Goal: Task Accomplishment & Management: Manage account settings

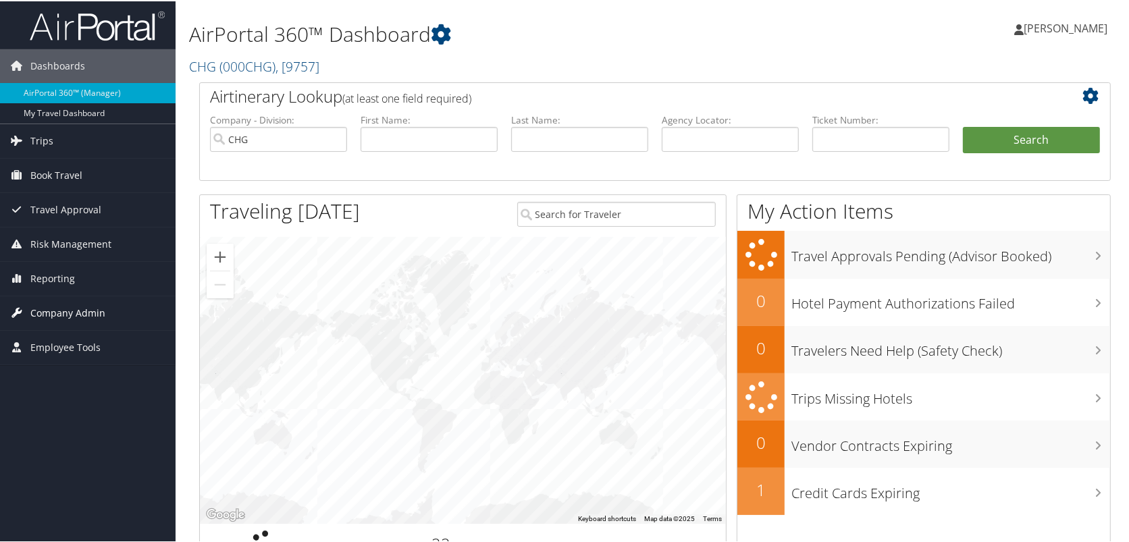
click at [63, 312] on span "Company Admin" at bounding box center [67, 312] width 75 height 34
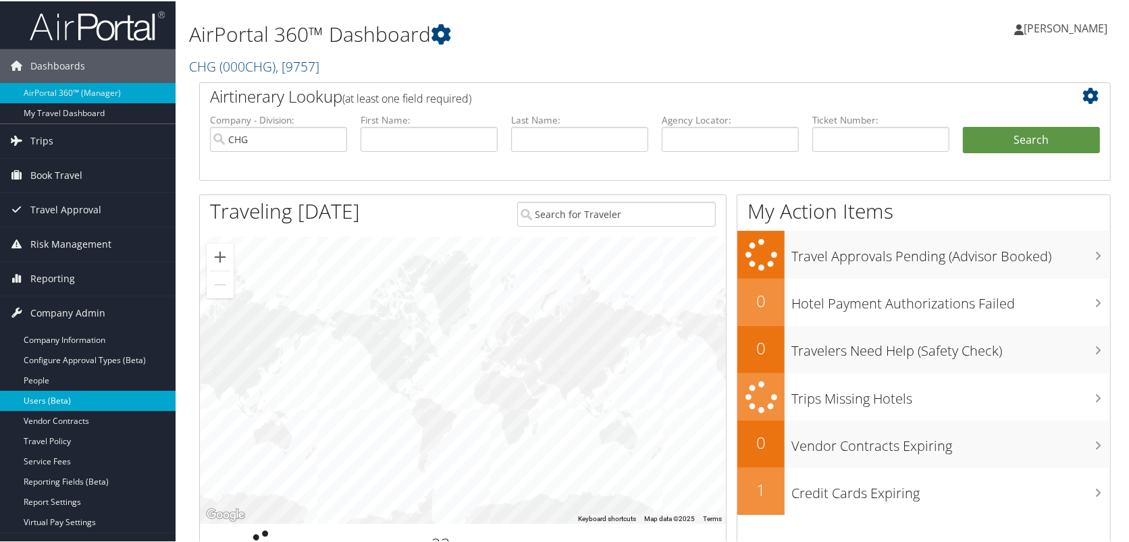
click at [49, 396] on link "Users (Beta)" at bounding box center [88, 400] width 176 height 20
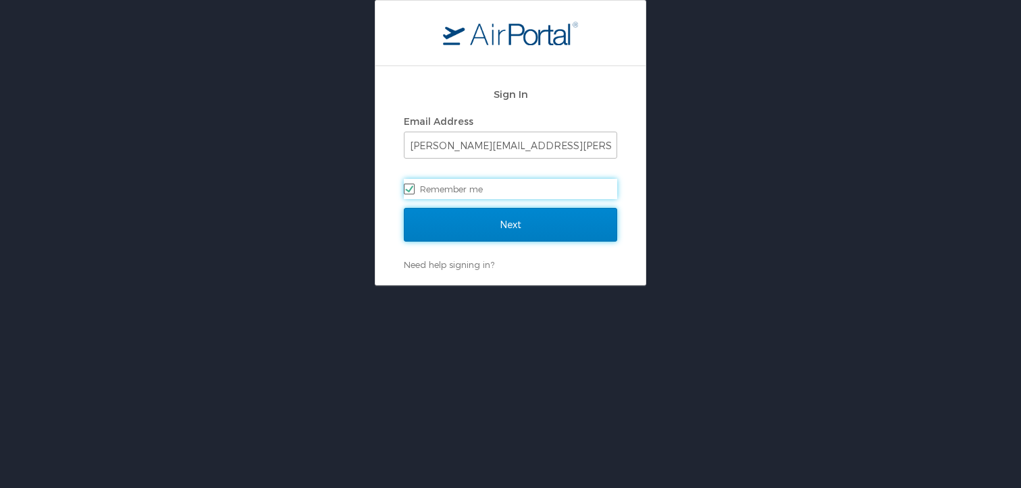
click at [466, 225] on input "Next" at bounding box center [510, 225] width 213 height 34
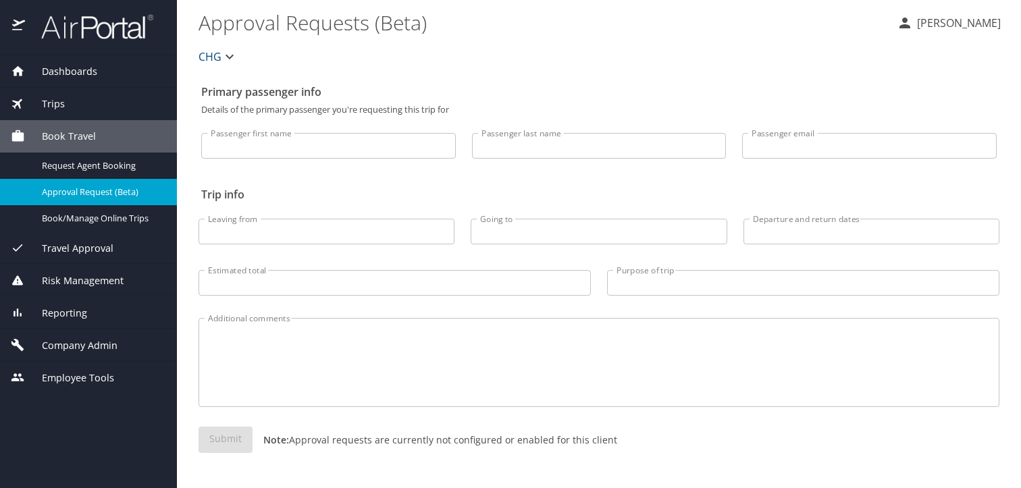
click at [79, 340] on span "Company Admin" at bounding box center [71, 345] width 92 height 15
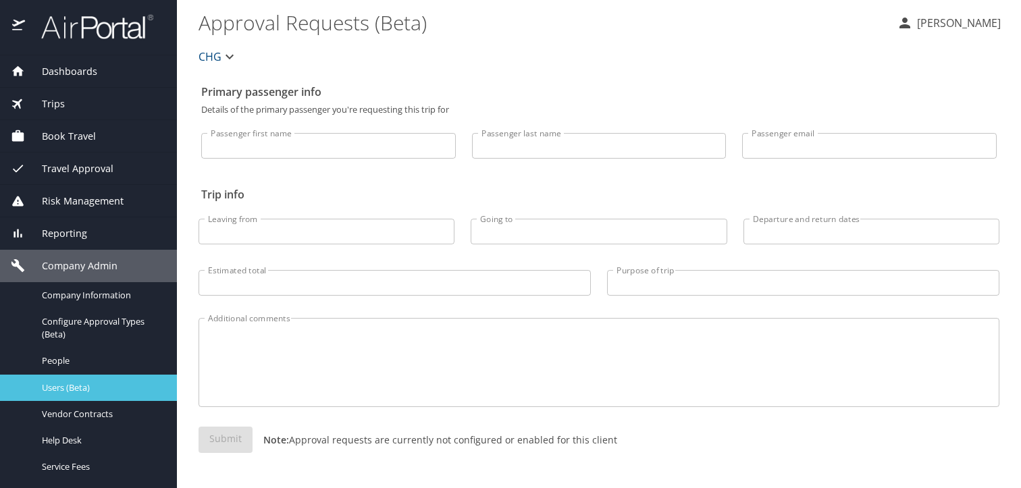
click at [65, 380] on div "Users (Beta)" at bounding box center [88, 388] width 155 height 16
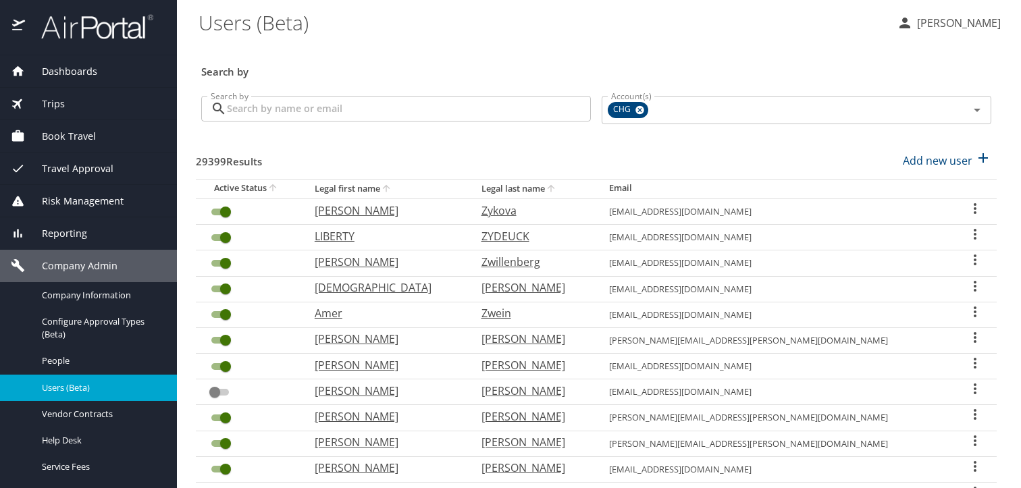
click at [371, 105] on input "Search by" at bounding box center [409, 109] width 364 height 26
click at [393, 117] on input "Search by" at bounding box center [409, 109] width 364 height 26
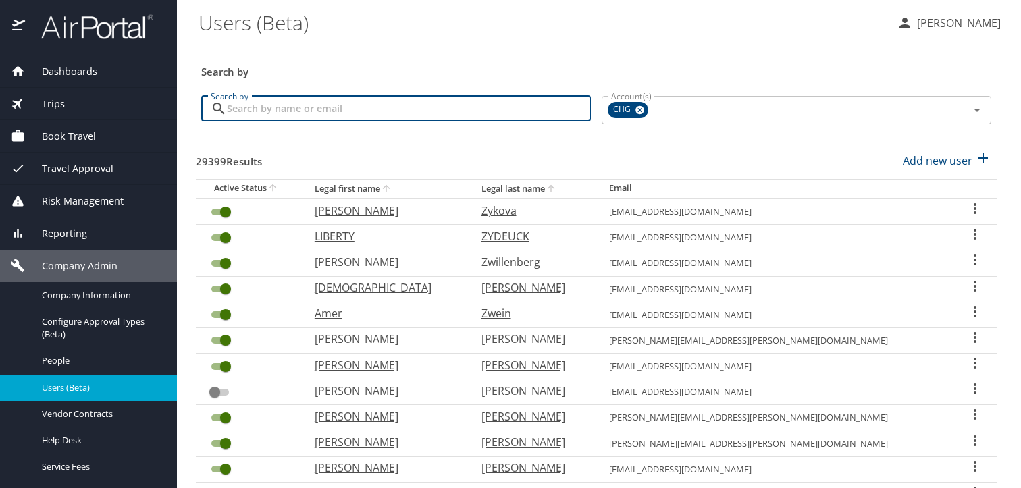
paste input "ikanellitsas@gmail.com"
type input "ikanellitsas@gmail.com"
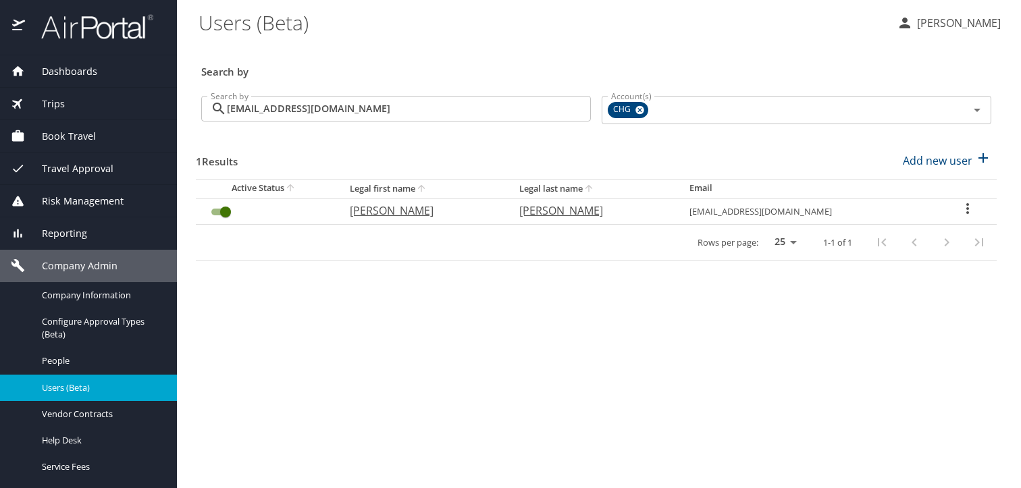
click at [962, 206] on icon "User Search Table" at bounding box center [967, 208] width 16 height 16
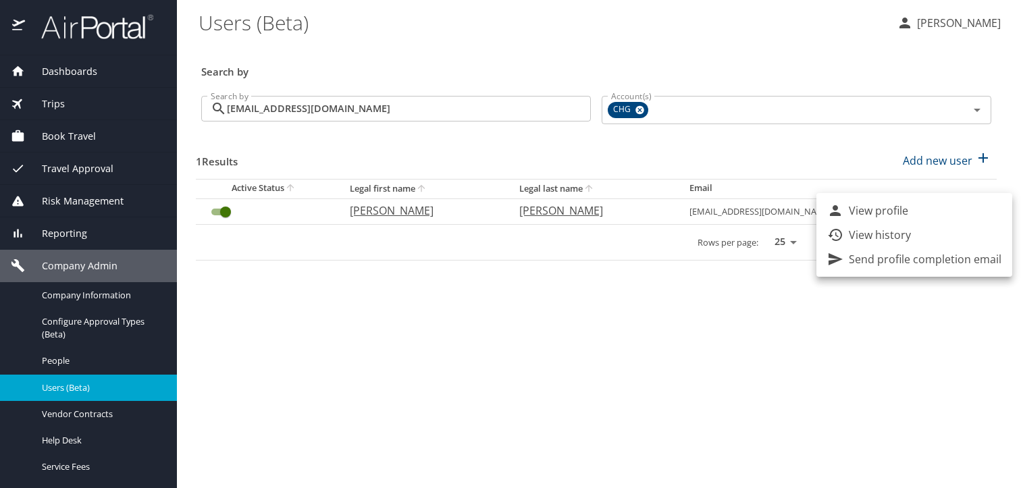
click at [938, 209] on li "View profile" at bounding box center [914, 210] width 196 height 24
select select "US"
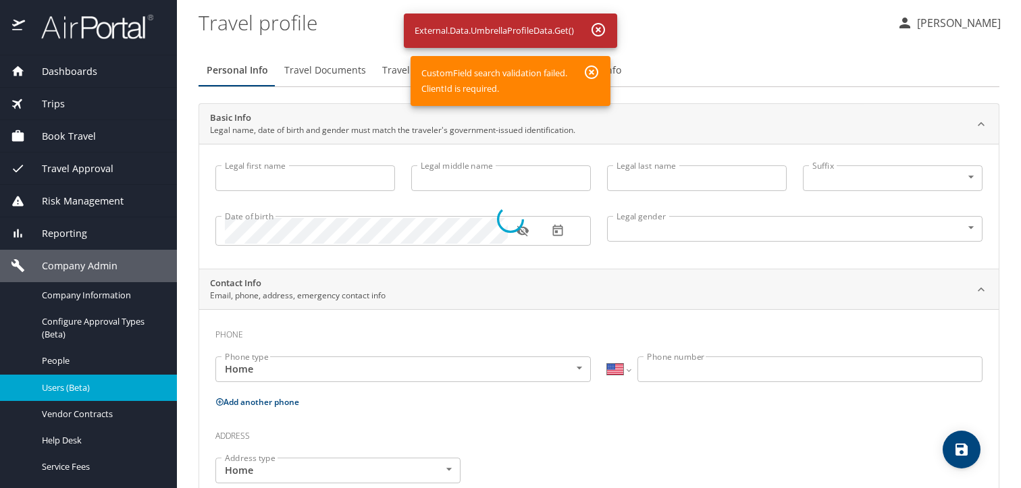
click at [593, 72] on div at bounding box center [510, 219] width 1021 height 537
click at [597, 31] on div at bounding box center [510, 219] width 1021 height 537
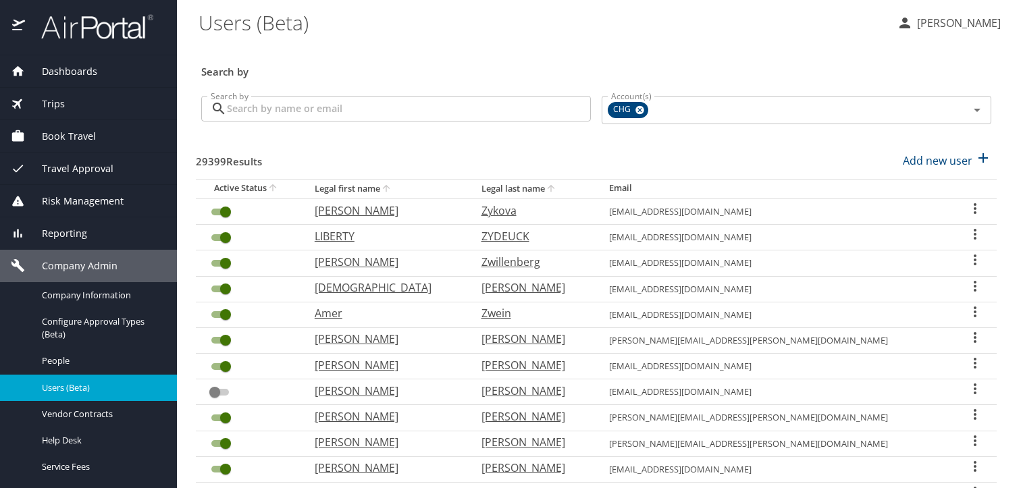
click at [396, 107] on input "Search by" at bounding box center [409, 109] width 364 height 26
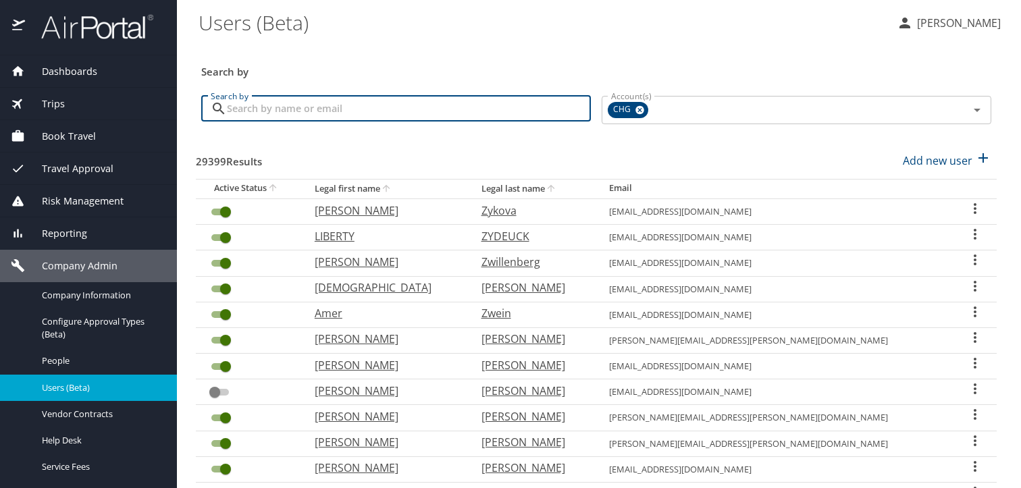
paste input "ikanellitsas@gmail.com"
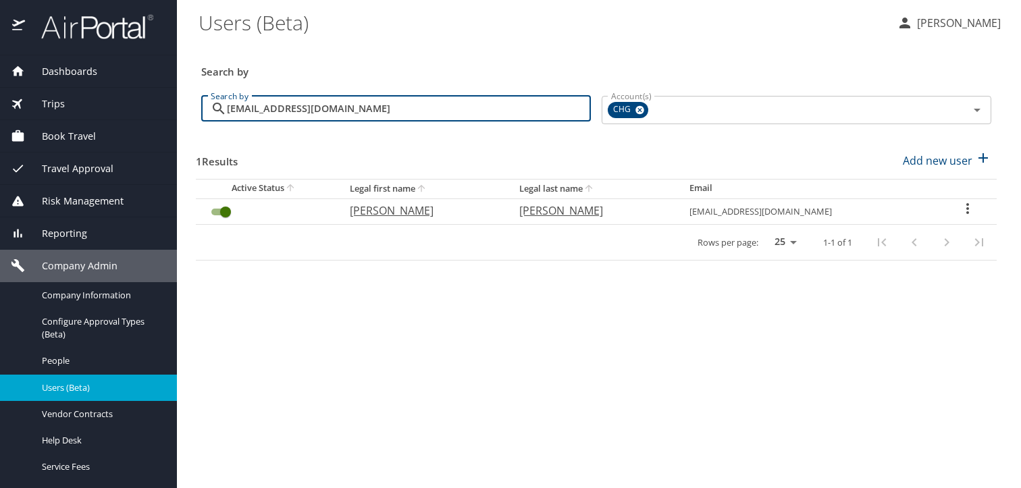
type input "ikanellitsas@gmail.com"
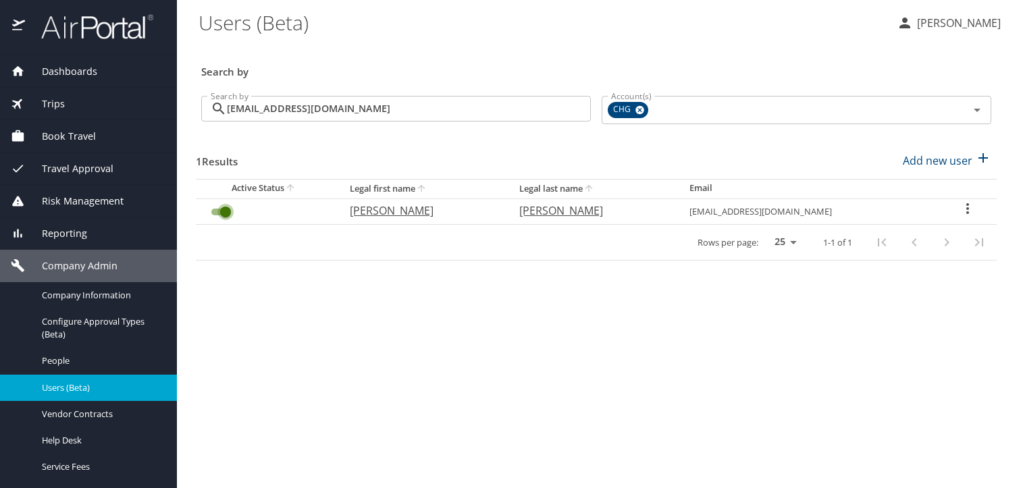
click at [219, 210] on input "User Search Table" at bounding box center [225, 212] width 49 height 16
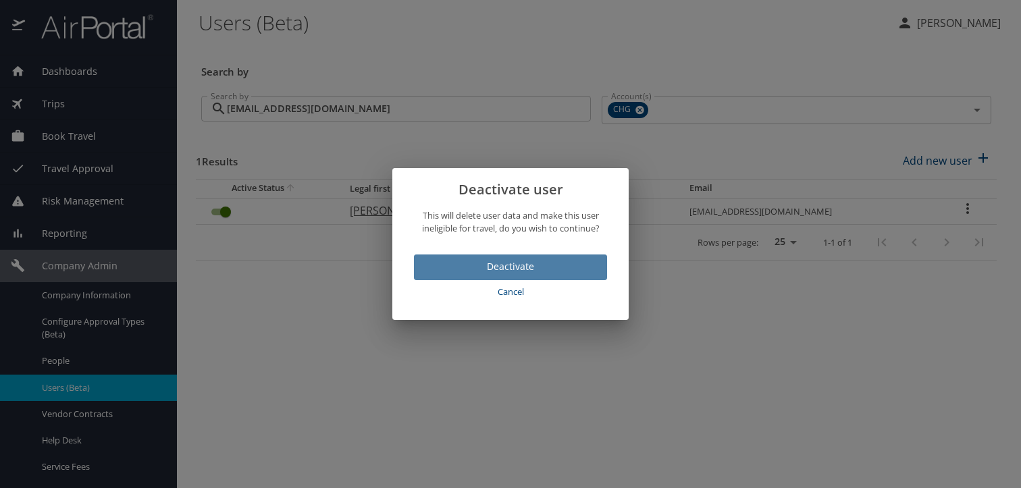
click at [525, 268] on span "Deactivate" at bounding box center [510, 267] width 171 height 17
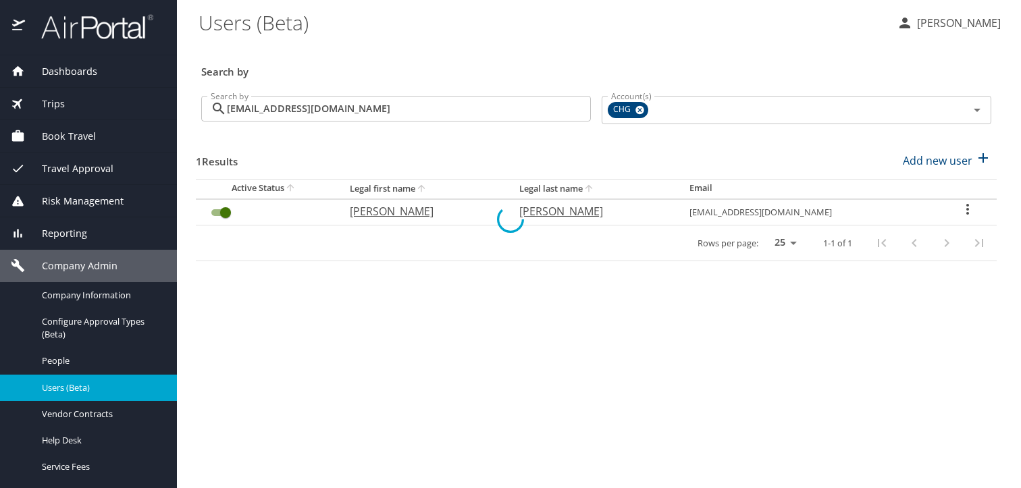
checkbox input "false"
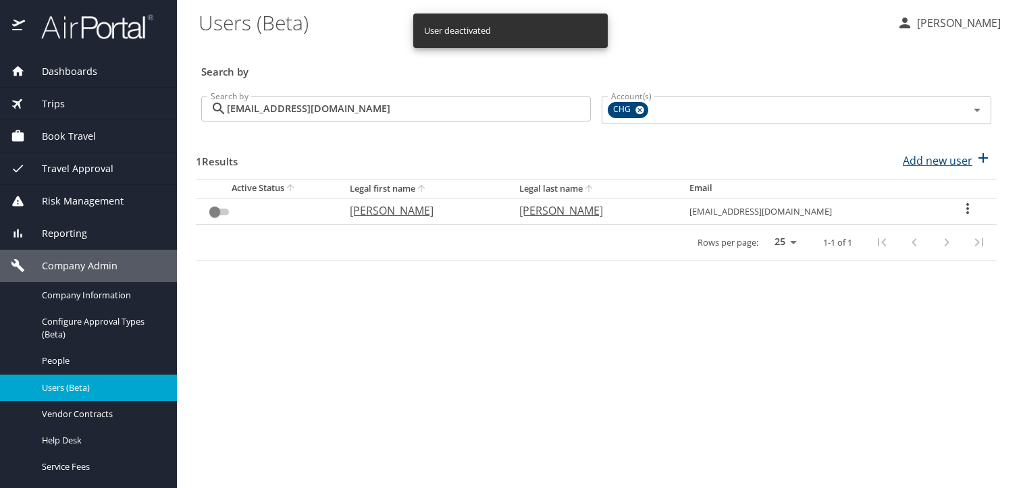
click at [932, 163] on p "Add new user" at bounding box center [938, 161] width 70 height 16
select select "US"
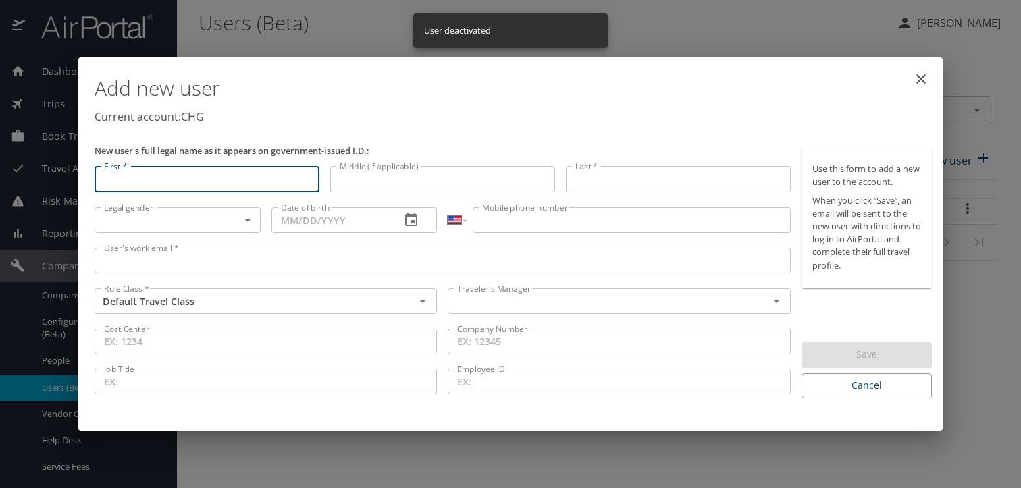
click at [240, 261] on input "User's work email *" at bounding box center [443, 261] width 696 height 26
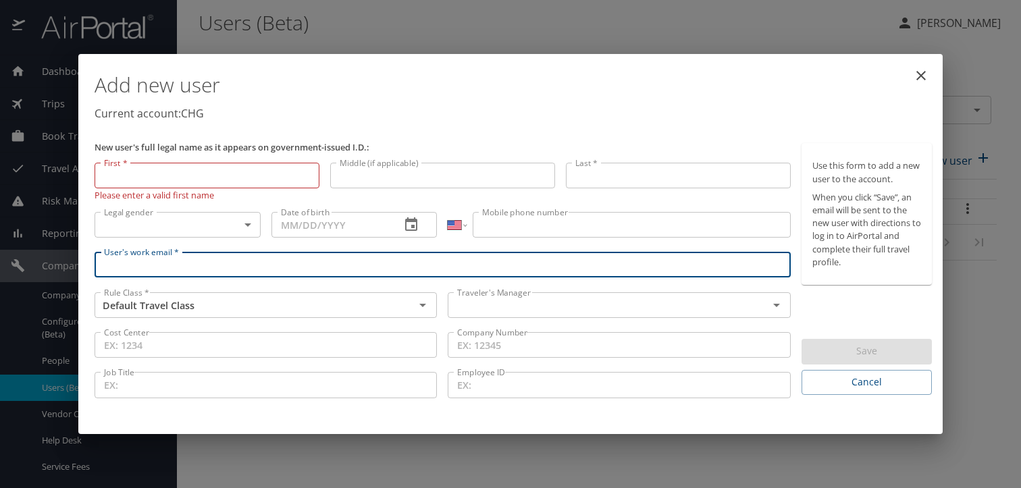
paste input "ikanellitsas@gmail.com"
type input "ikanellitsas@gmail.com"
click at [175, 182] on input "First *" at bounding box center [207, 176] width 225 height 26
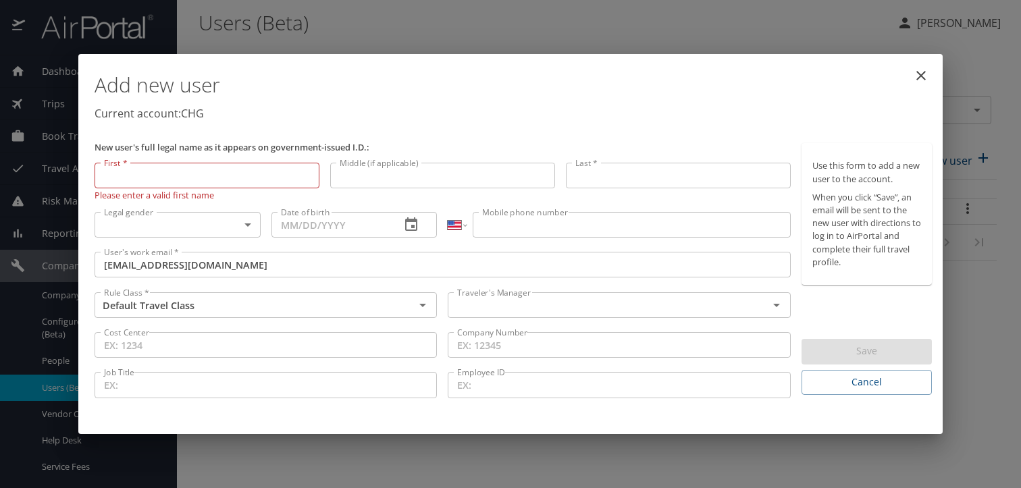
click at [226, 177] on input "First *" at bounding box center [207, 176] width 225 height 26
paste input "Ioanna"
type input "Ioanna"
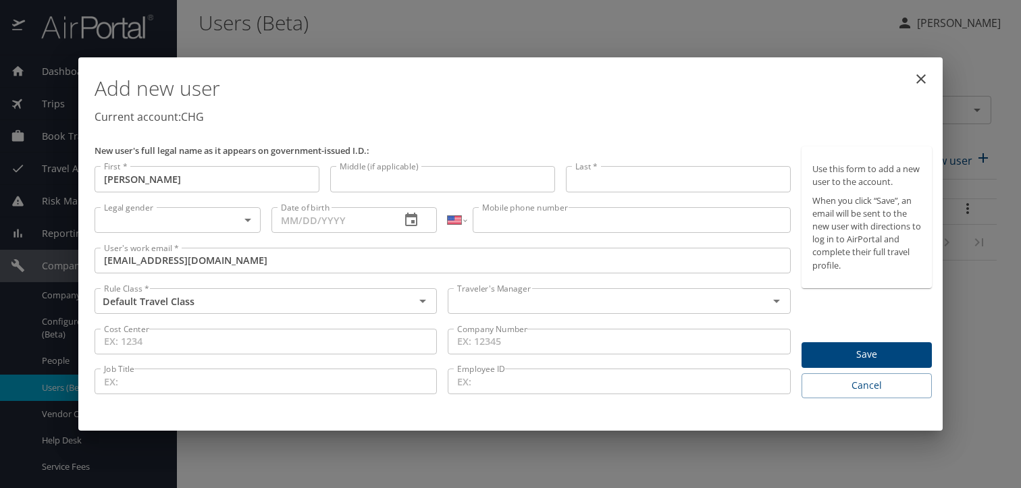
click at [653, 185] on input "Last *" at bounding box center [678, 179] width 225 height 26
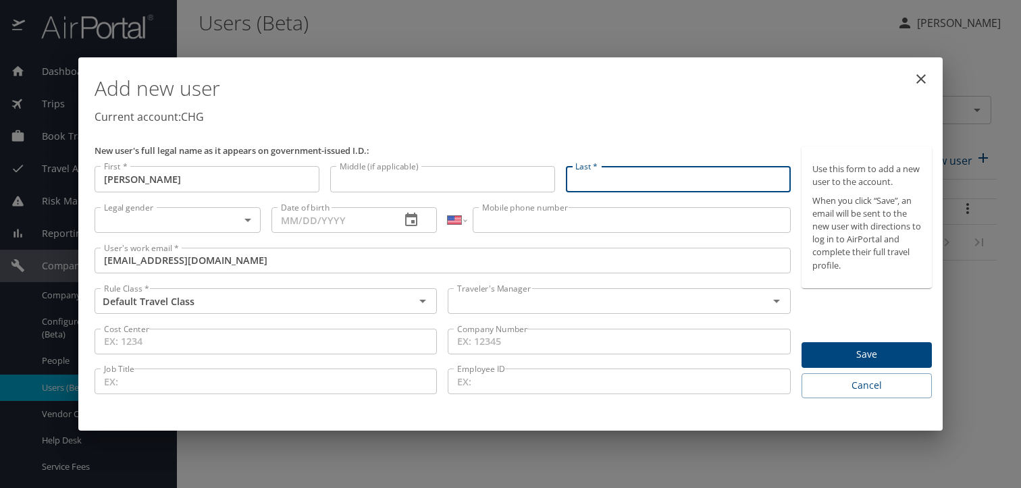
paste input "Kanellitsas"
type input "Kanellitsas"
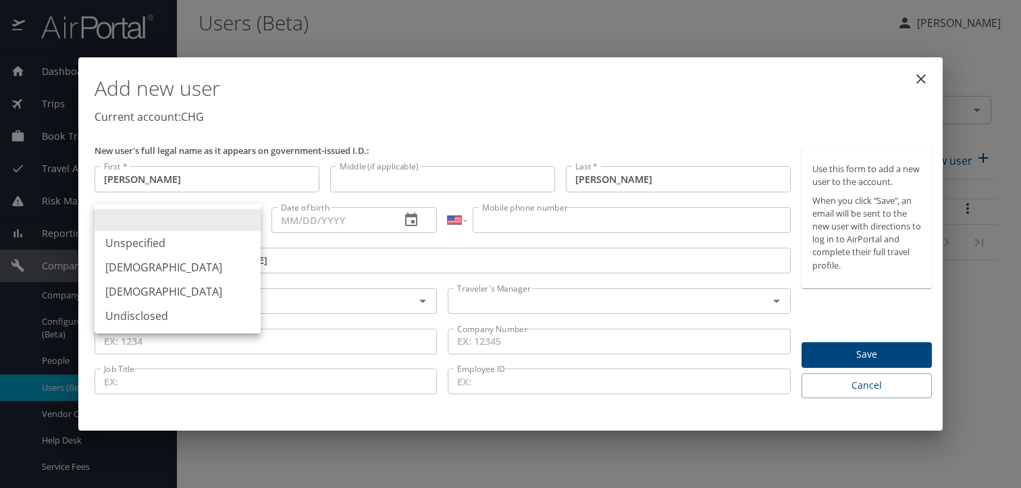
click at [148, 219] on body "Dashboards AirPortal 360™ Manager My Travel Dashboard Trips Airtinerary® Lookup…" at bounding box center [510, 244] width 1021 height 488
drag, startPoint x: 138, startPoint y: 294, endPoint x: 162, endPoint y: 283, distance: 26.0
click at [140, 292] on li "Female" at bounding box center [178, 291] width 166 height 24
type input "Female"
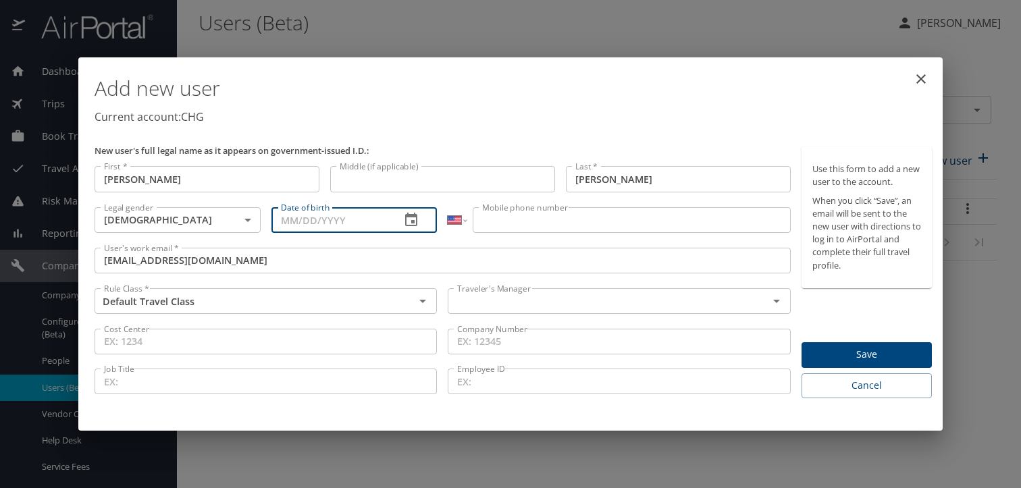
click at [319, 223] on input "Date of birth" at bounding box center [330, 220] width 119 height 26
type input "04/12/1964"
click at [494, 221] on input "Mobile phone number" at bounding box center [631, 220] width 317 height 26
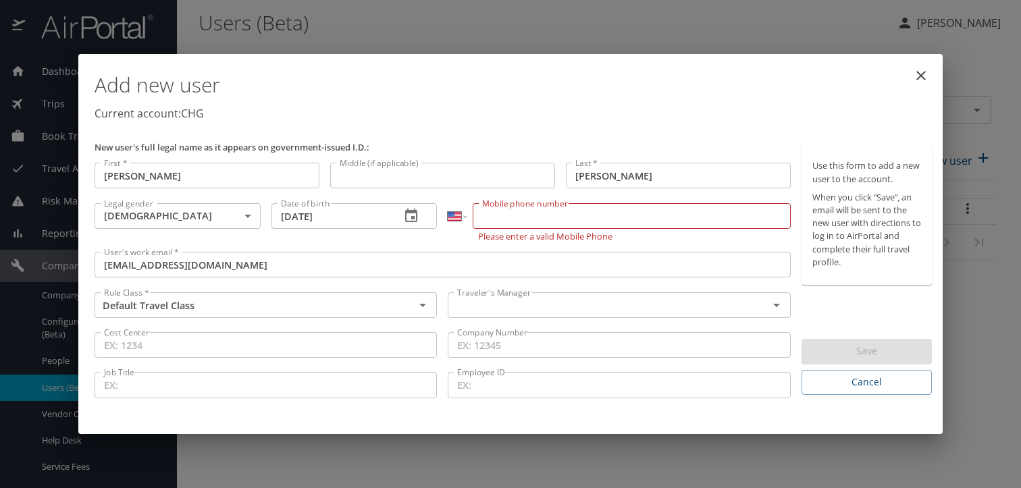
click at [536, 220] on input "Mobile phone number" at bounding box center [631, 216] width 317 height 26
paste input "(614) 506-7772"
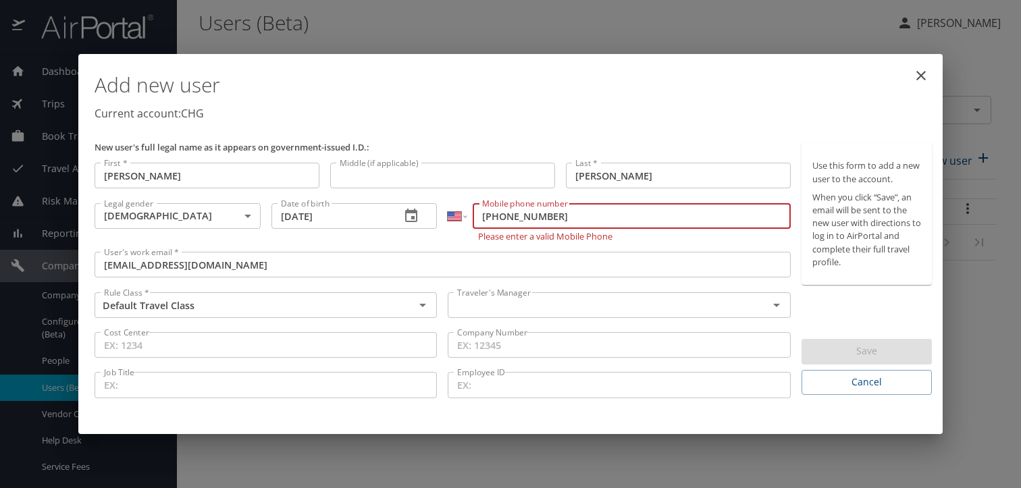
type input "(614) 506-7772"
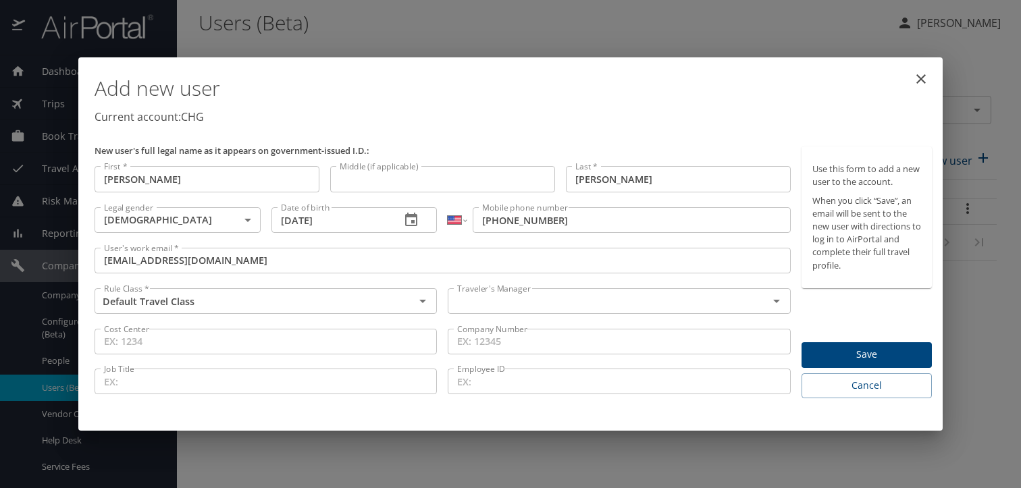
click at [473, 241] on div "International Afghanistan Åland Islands Albania Algeria American Samoa Andorra …" at bounding box center [618, 222] width 353 height 41
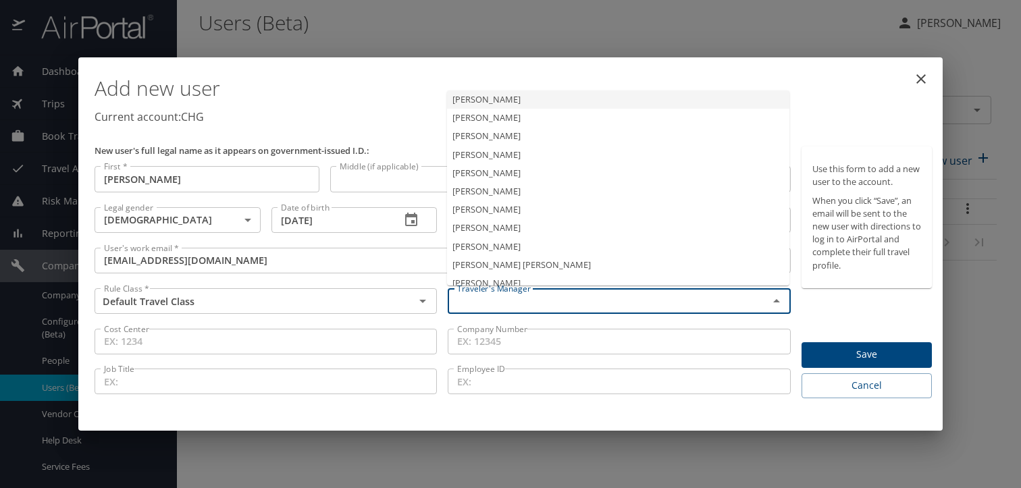
click at [483, 306] on input "text" at bounding box center [599, 301] width 294 height 18
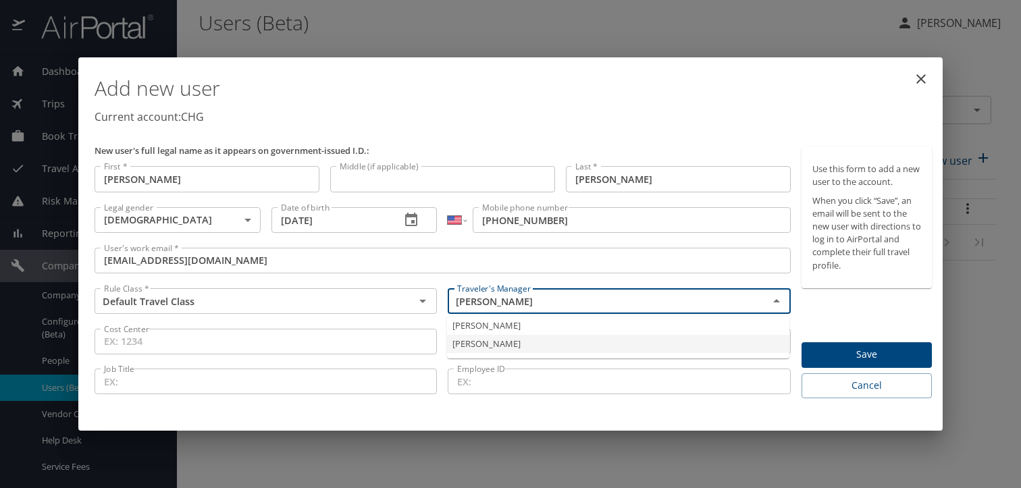
click at [509, 340] on li "Jeffery Bitton" at bounding box center [618, 344] width 342 height 18
type input "Jeffery Bitton"
click at [890, 349] on span "Save" at bounding box center [866, 354] width 109 height 17
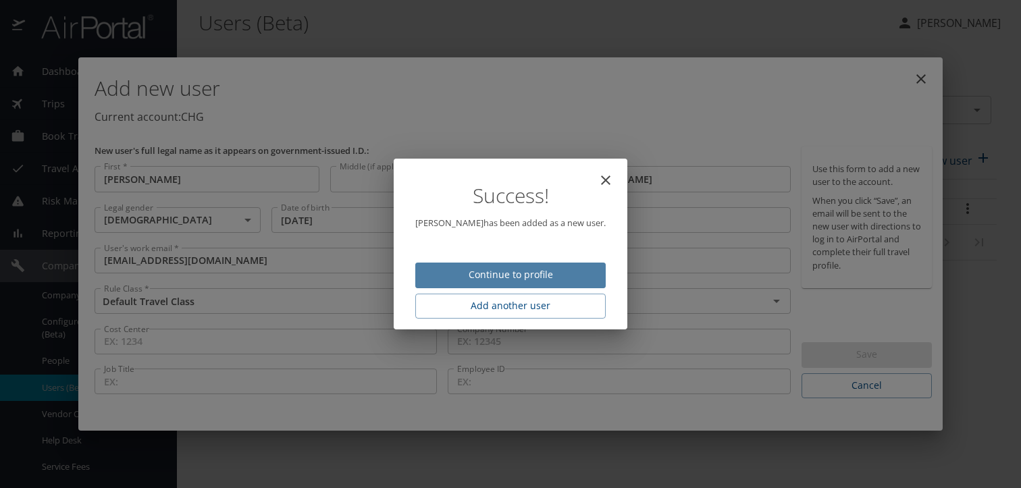
click at [522, 271] on span "Continue to profile" at bounding box center [510, 275] width 169 height 17
select select "US"
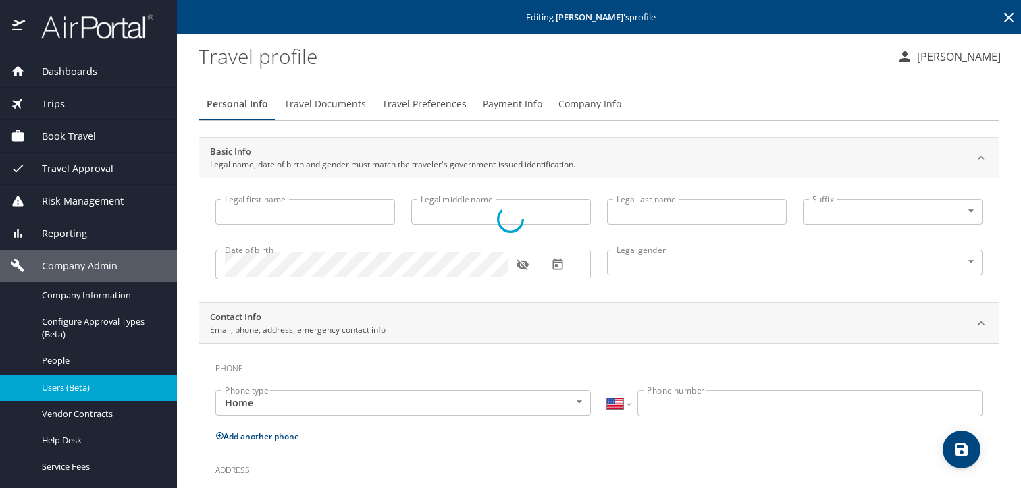
type input "Ioanna"
type input "Kanellitsas"
type input "Female"
select select "US"
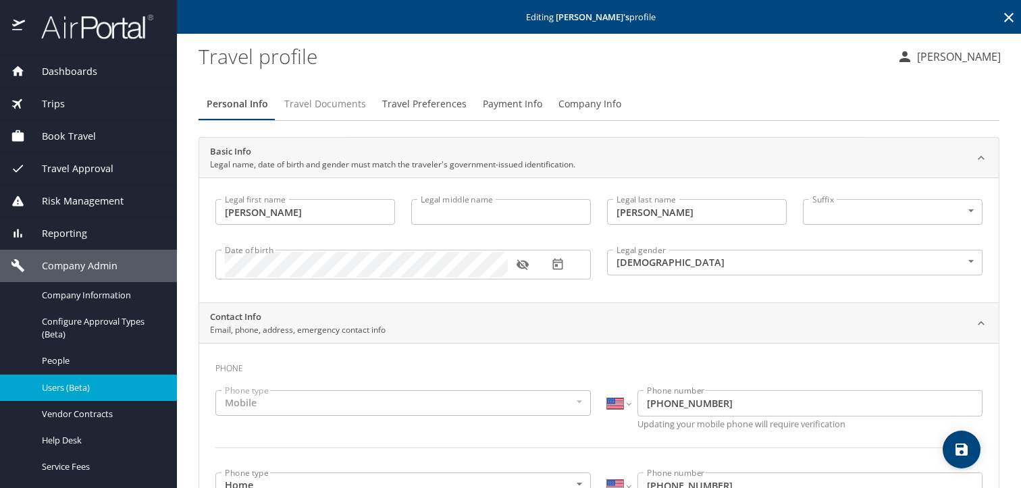
click at [297, 107] on span "Travel Documents" at bounding box center [325, 104] width 82 height 17
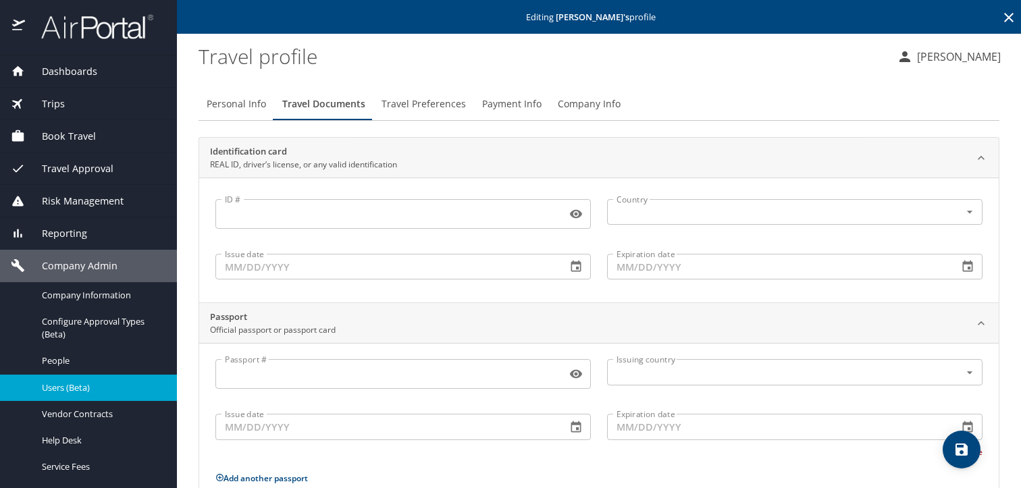
drag, startPoint x: 392, startPoint y: 89, endPoint x: 398, endPoint y: 95, distance: 8.6
click at [393, 89] on button "Travel Preferences" at bounding box center [423, 104] width 101 height 32
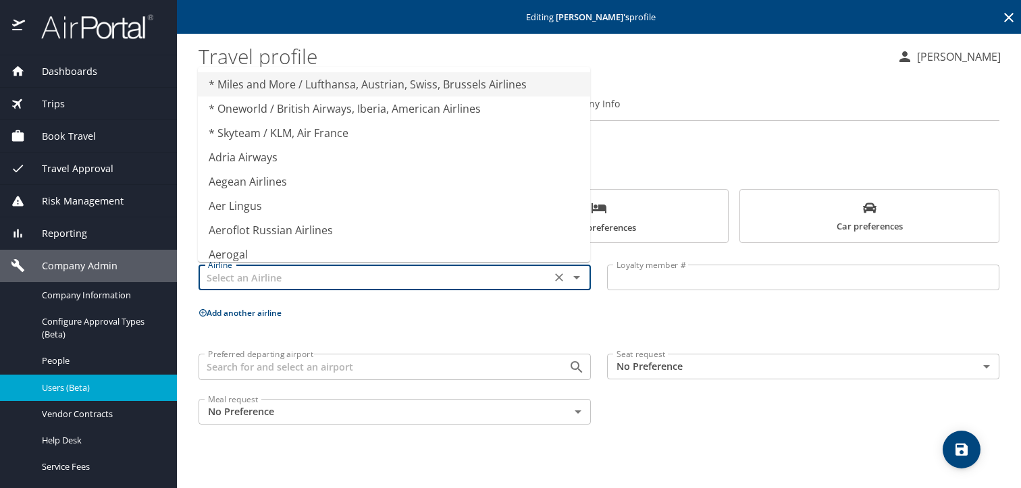
click at [358, 278] on input "text" at bounding box center [375, 278] width 344 height 18
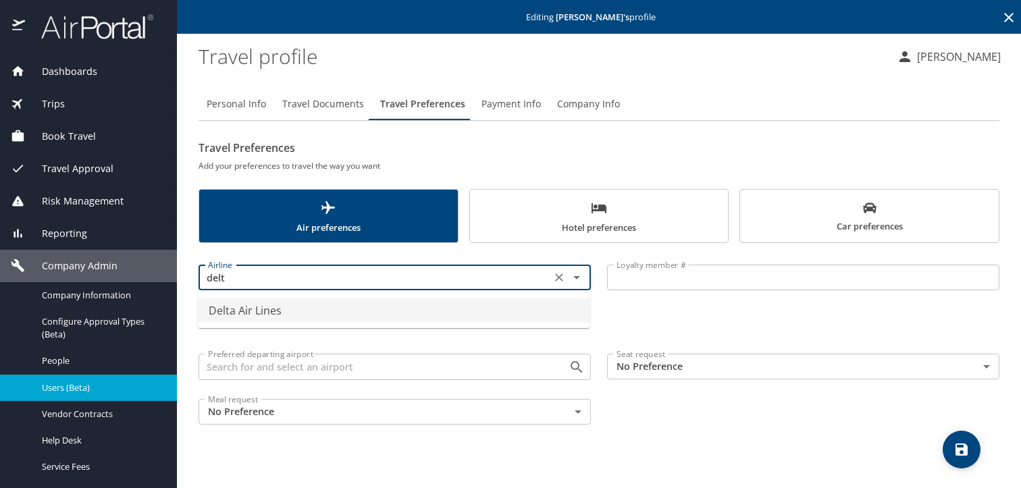
click at [348, 304] on li "Delta Air Lines" at bounding box center [394, 310] width 392 height 24
type input "Delta Air Lines"
click at [658, 286] on input "Loyalty member #" at bounding box center [803, 278] width 392 height 26
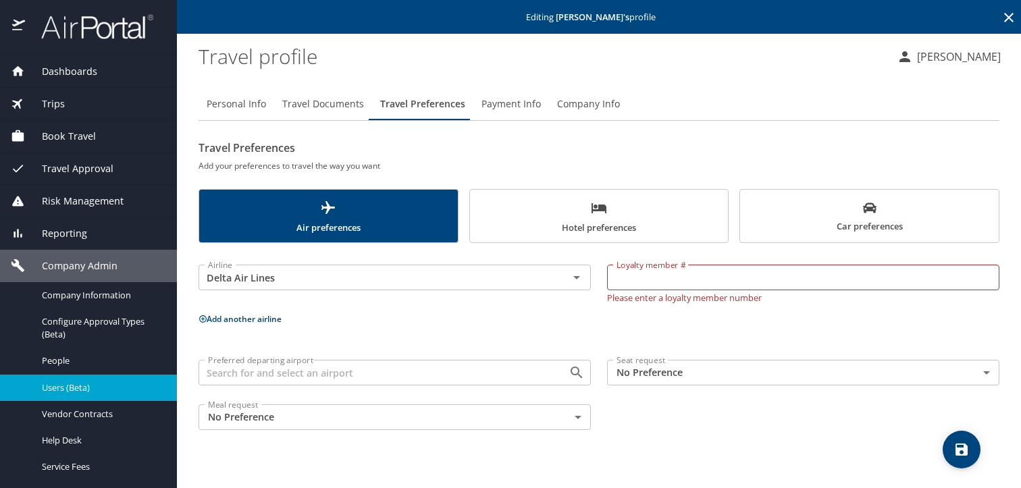
click at [644, 288] on input "Loyalty member #" at bounding box center [803, 278] width 392 height 26
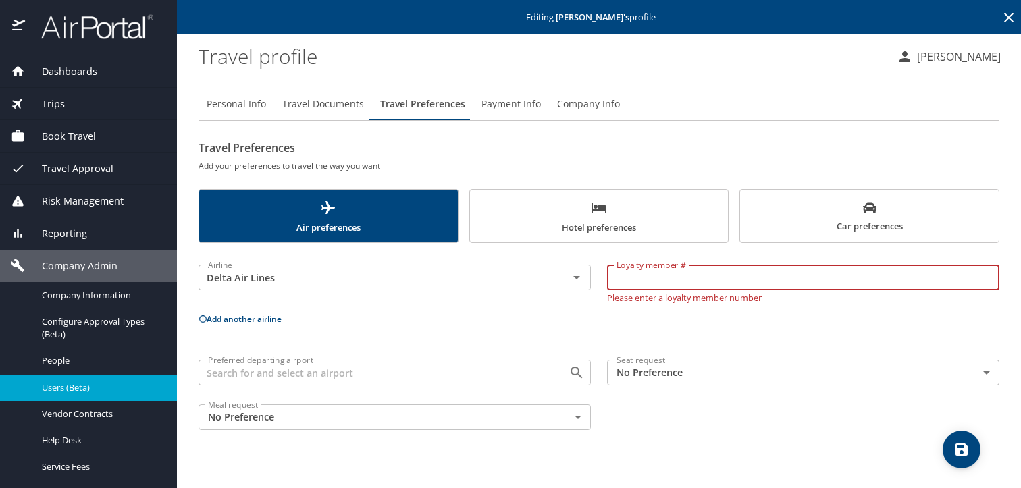
paste input "2309547707"
type input "2309547707"
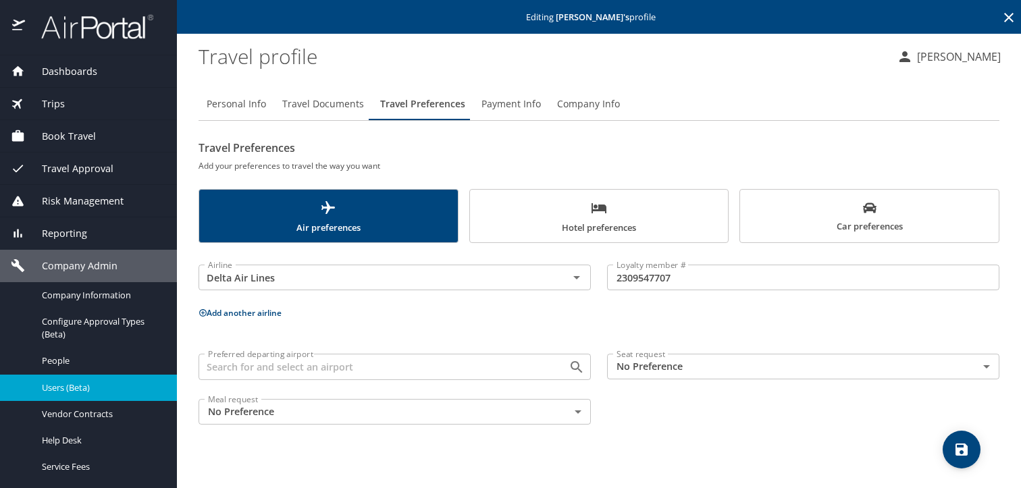
click at [248, 308] on div "Airline Delta Air Lines Airline Loyalty member # 2309547707 Loyalty member # Ad…" at bounding box center [598, 341] width 801 height 181
click at [244, 313] on button "Add another airline" at bounding box center [239, 312] width 83 height 11
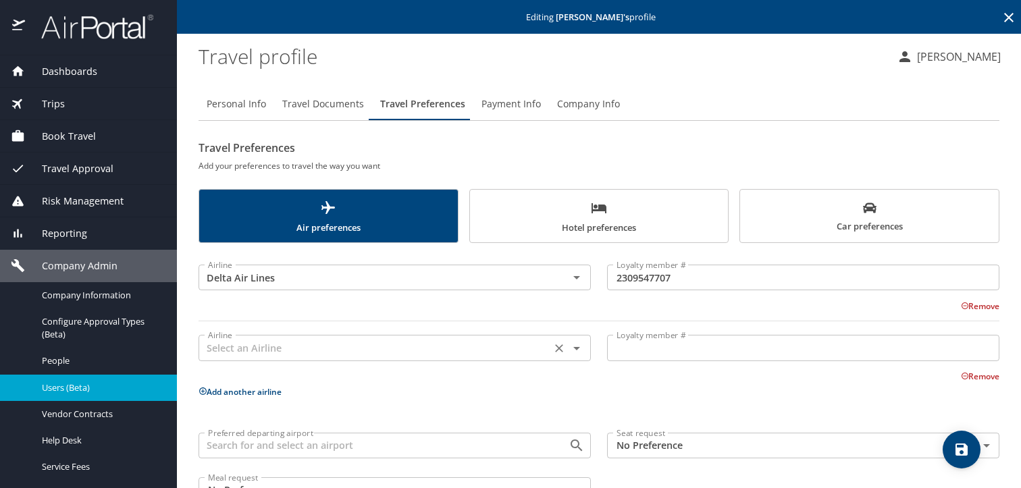
click at [285, 354] on input "text" at bounding box center [375, 348] width 344 height 18
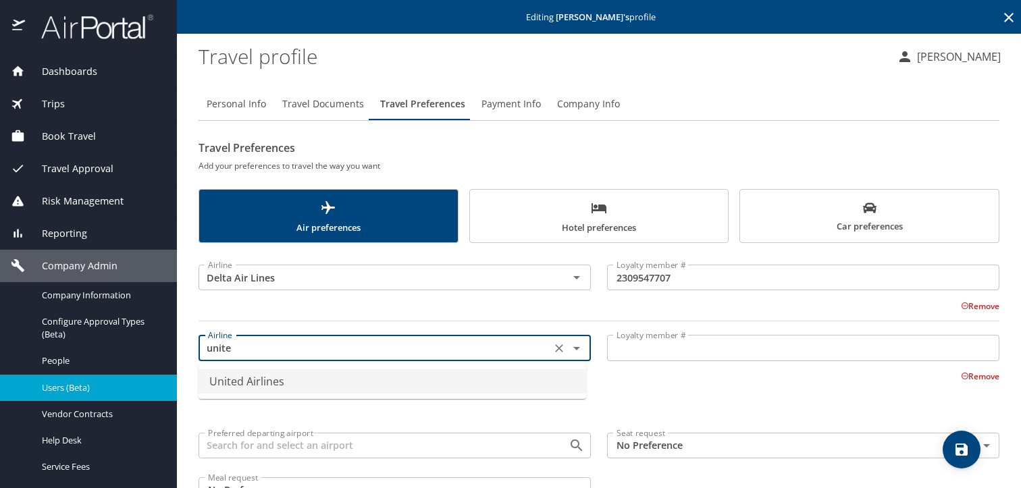
click at [311, 386] on li "United Airlines" at bounding box center [391, 381] width 387 height 24
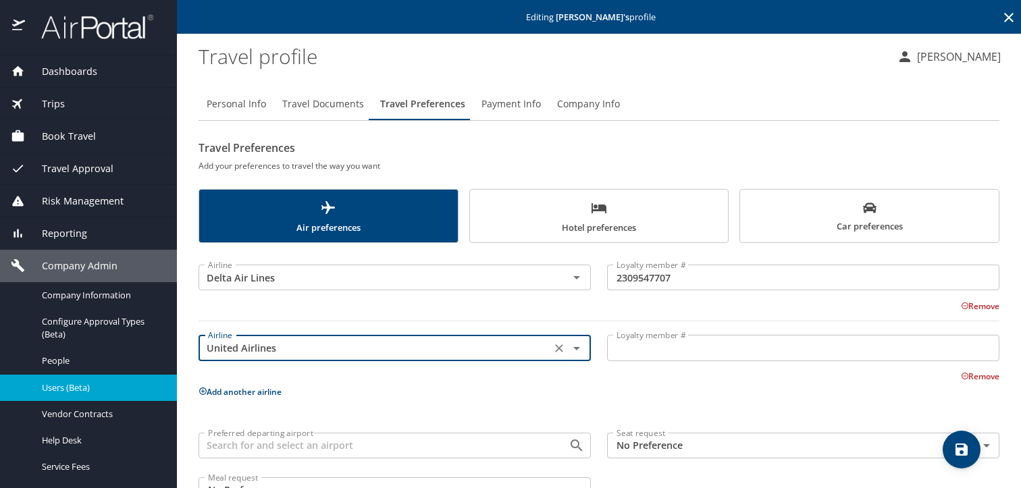
type input "United Airlines"
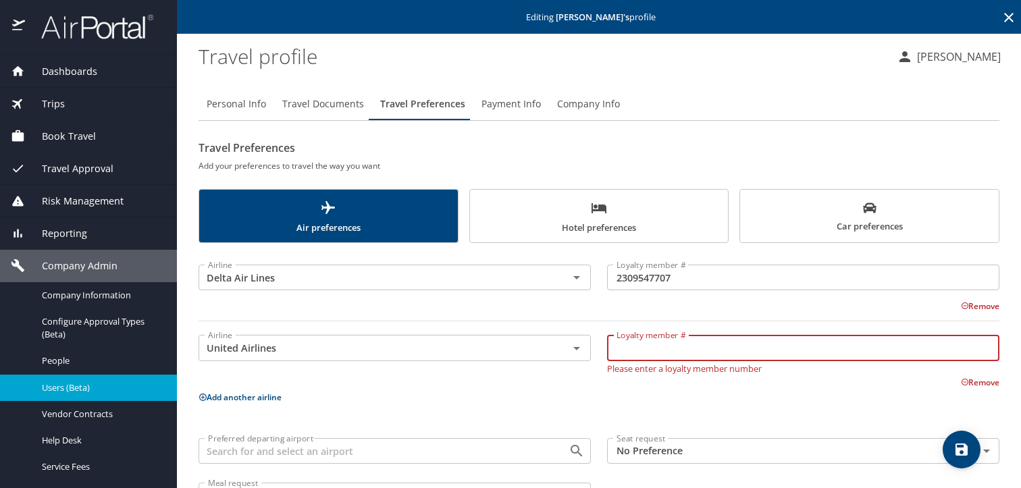
click at [622, 351] on input "Loyalty member #" at bounding box center [803, 348] width 392 height 26
click at [718, 354] on input "Loyalty member #" at bounding box center [803, 348] width 392 height 26
paste input "owh24079"
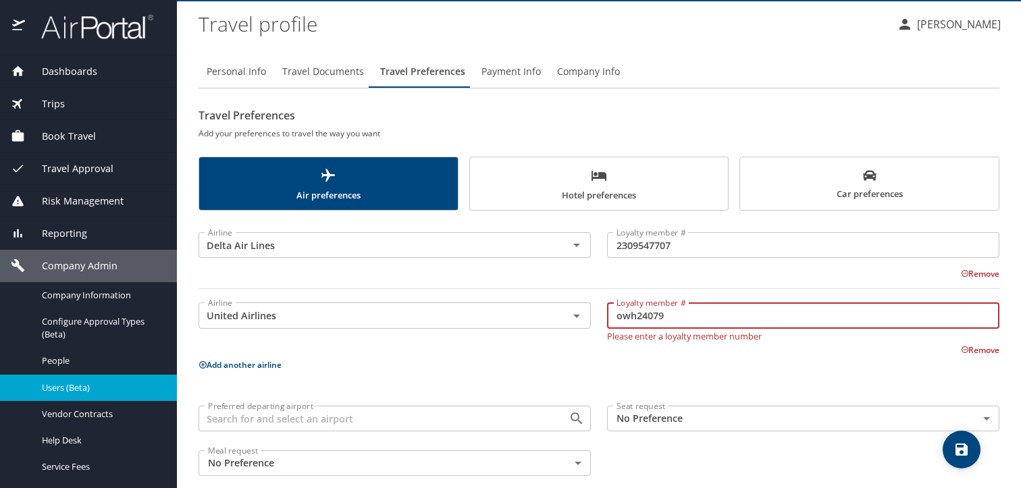
scroll to position [50, 0]
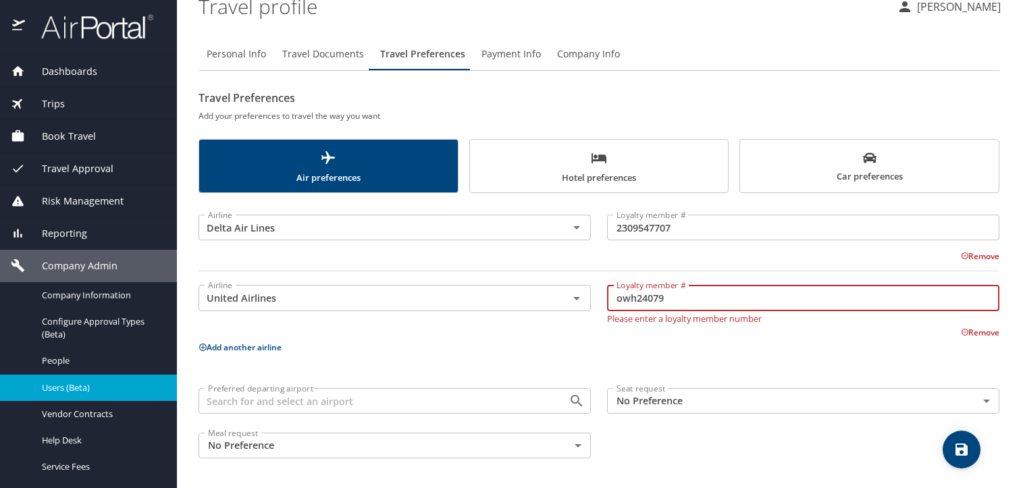
type input "owh24079"
click at [967, 446] on icon "save" at bounding box center [961, 450] width 12 height 12
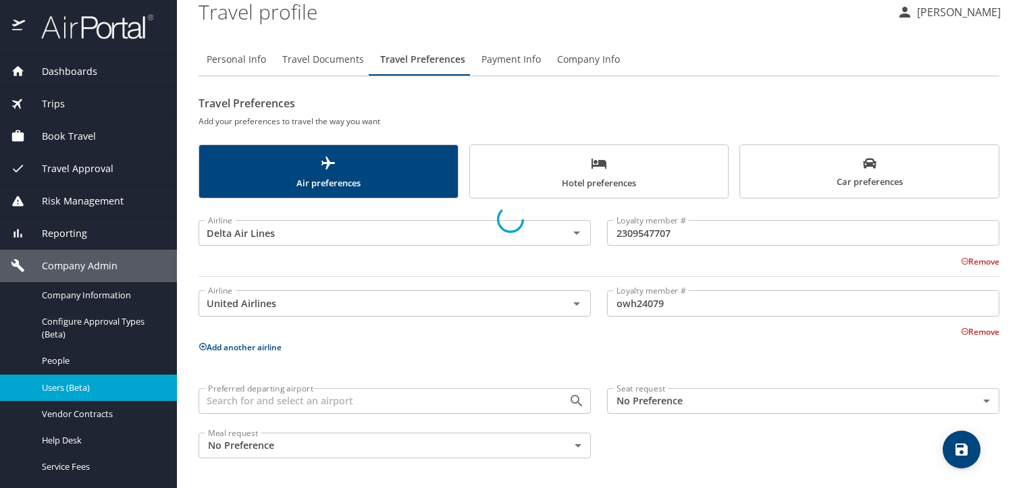
scroll to position [45, 0]
